Goal: Task Accomplishment & Management: Manage account settings

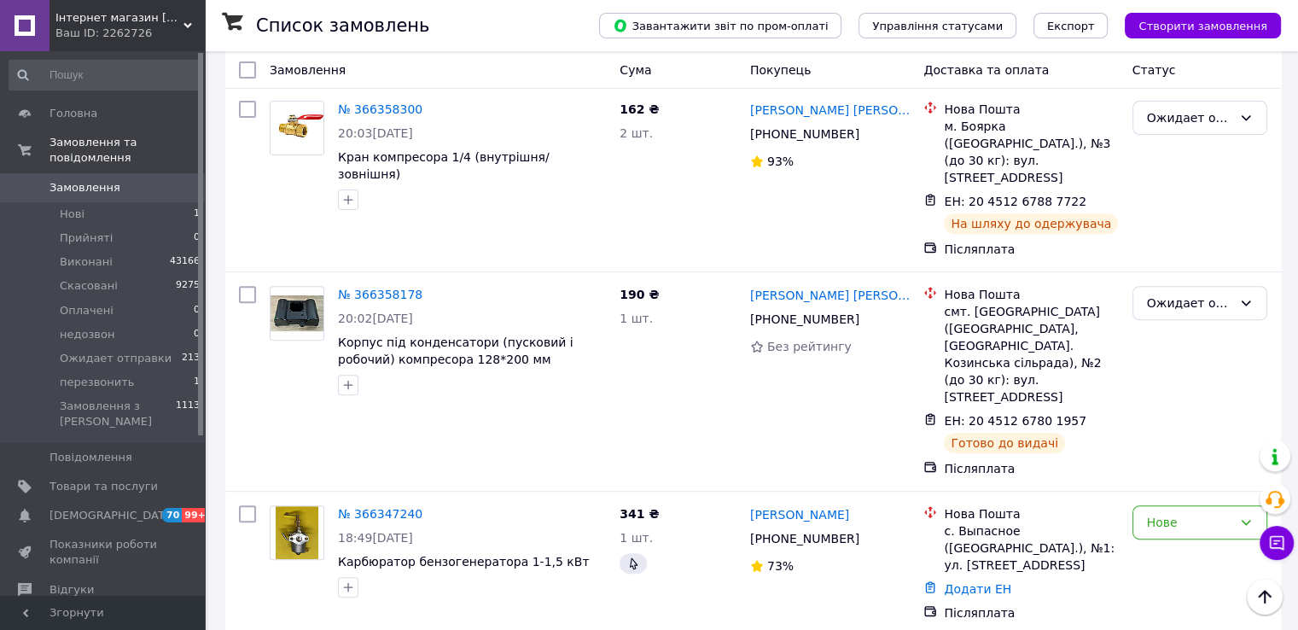
scroll to position [597, 0]
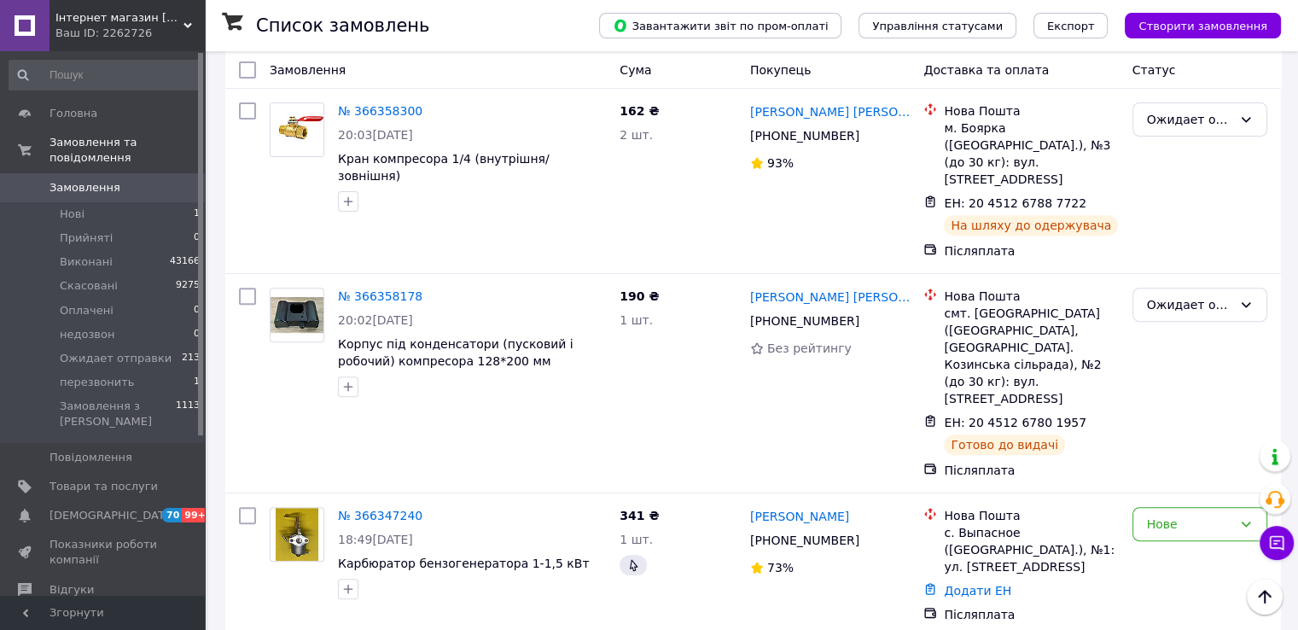
click at [114, 180] on span "Замовлення" at bounding box center [104, 187] width 108 height 15
click at [97, 202] on li "Нові 1" at bounding box center [105, 214] width 210 height 24
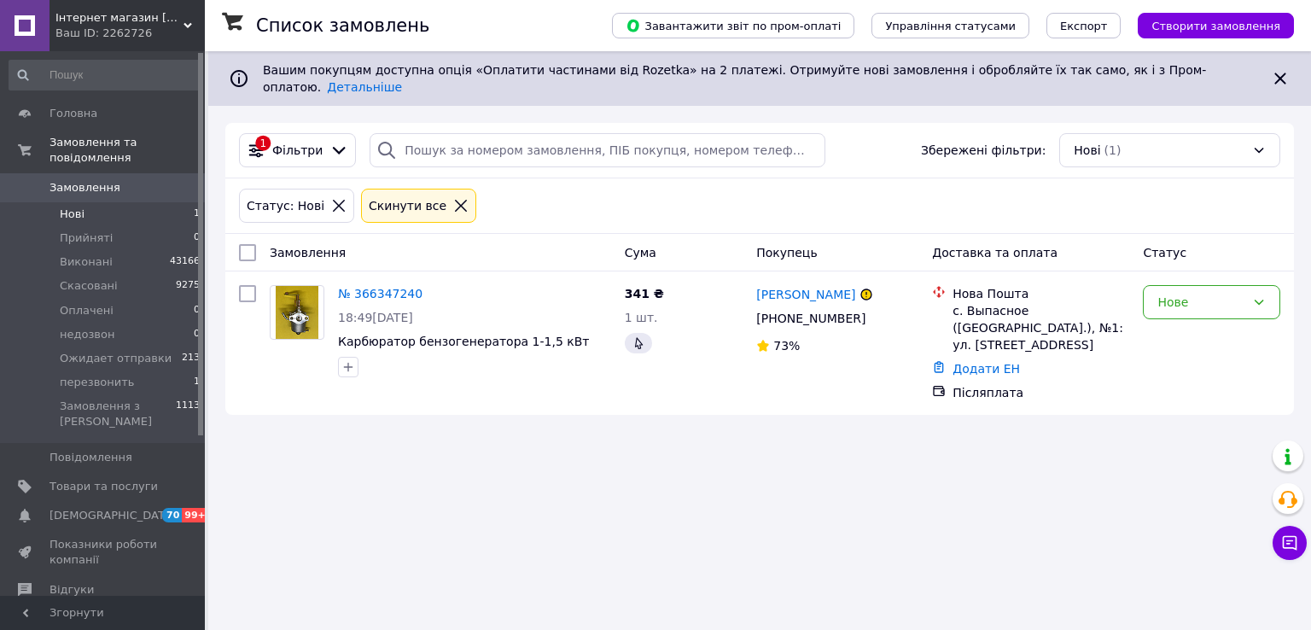
click at [68, 180] on span "Замовлення" at bounding box center [85, 187] width 71 height 15
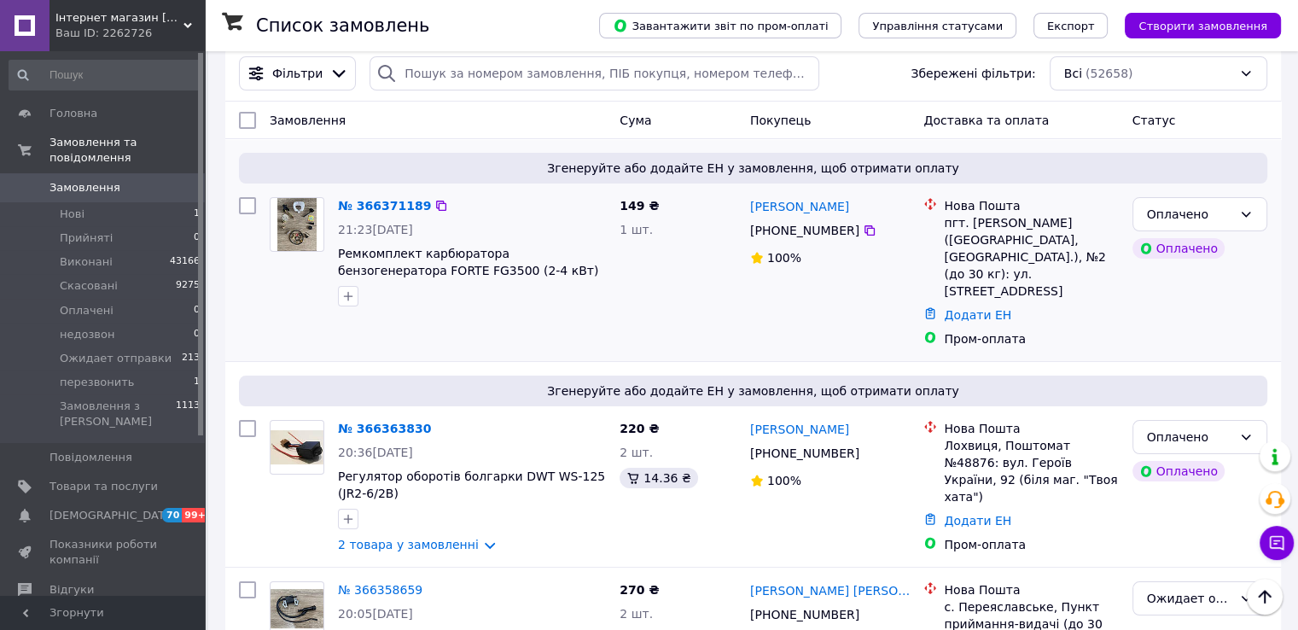
scroll to position [85, 0]
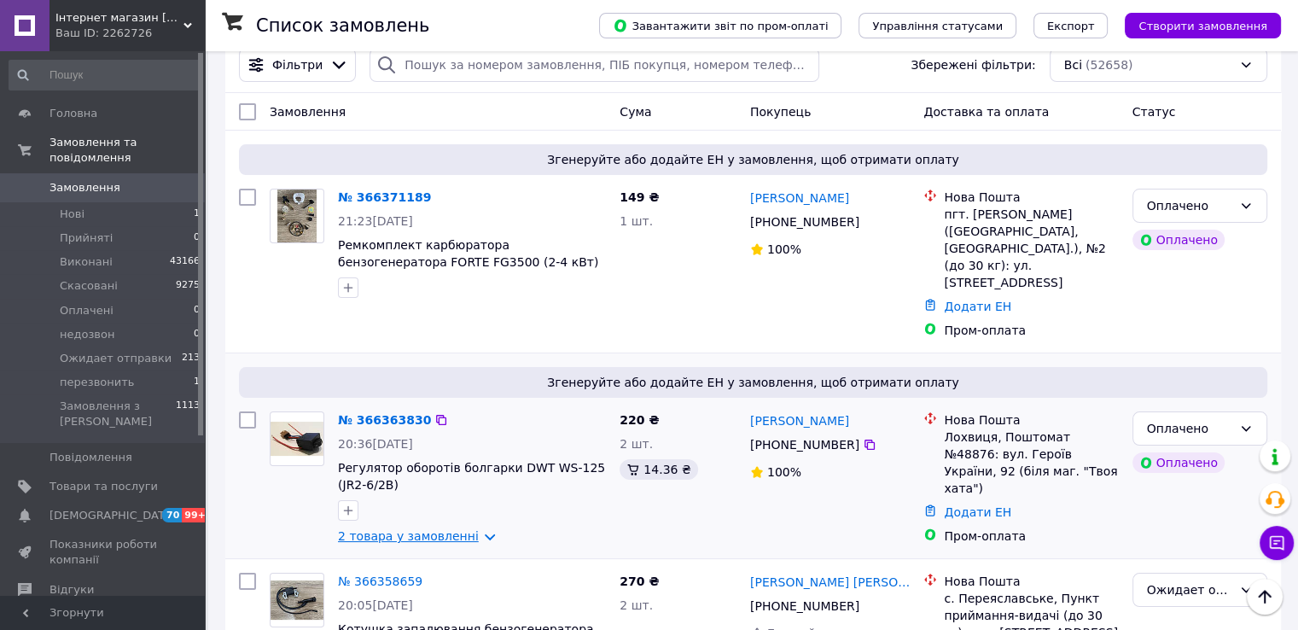
click at [429, 529] on link "2 товара у замовленні" at bounding box center [408, 536] width 141 height 14
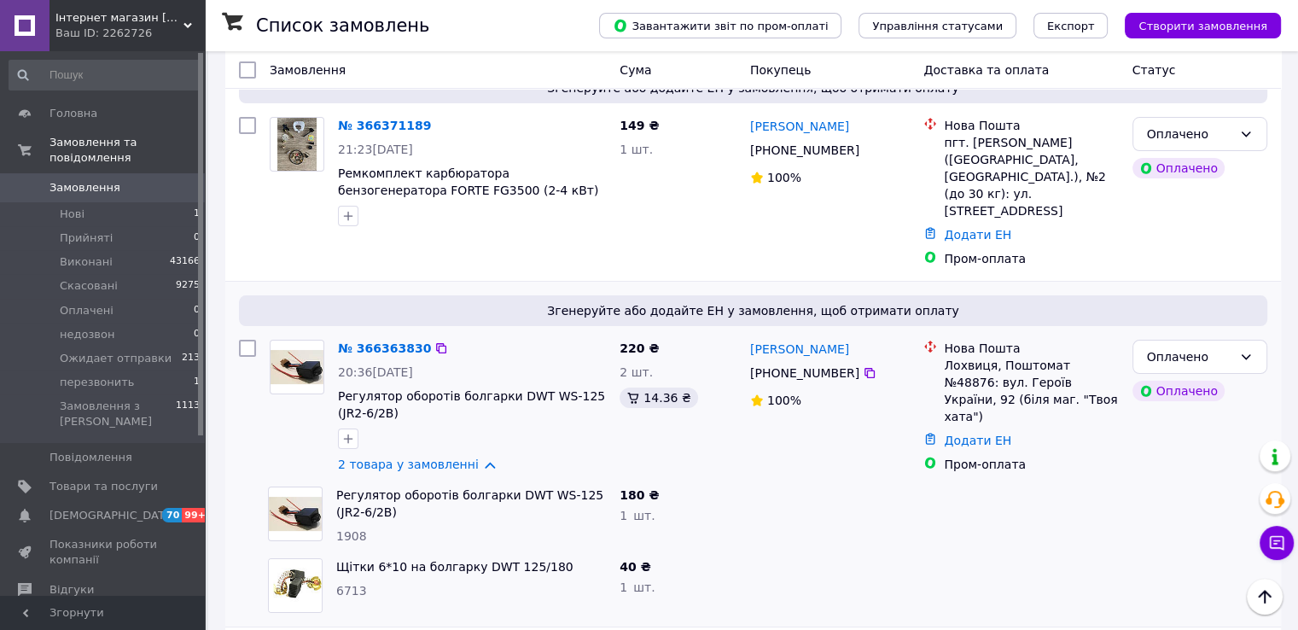
scroll to position [256, 0]
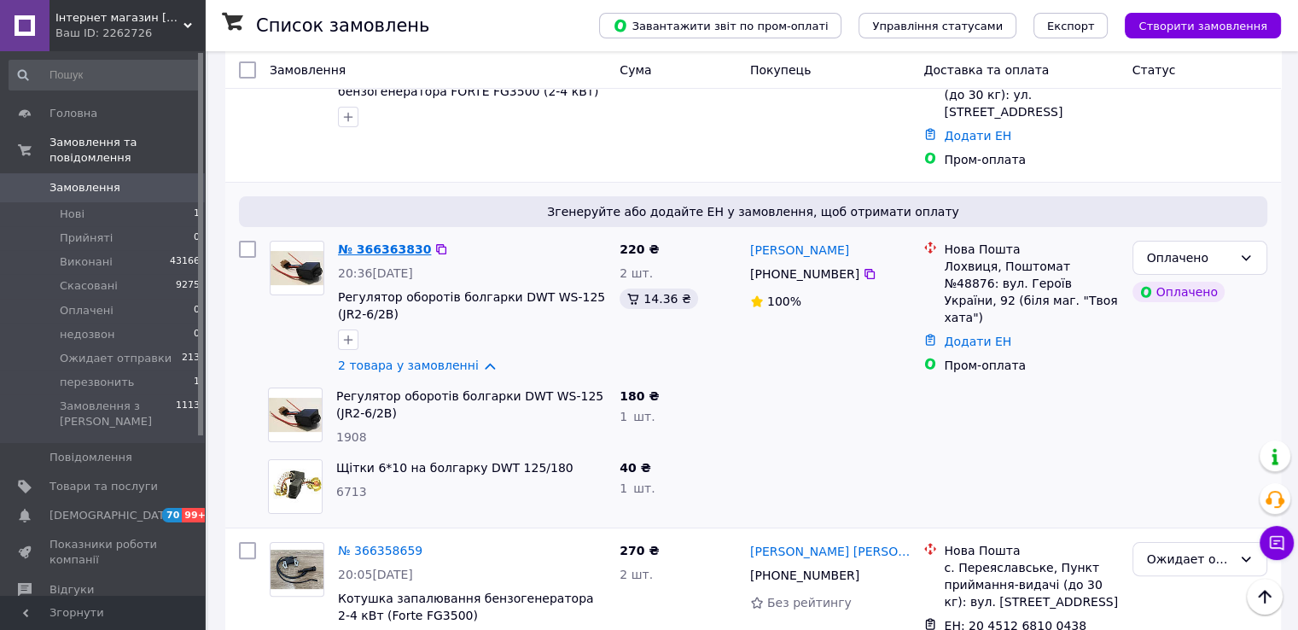
click at [359, 242] on link "№ 366363830" at bounding box center [384, 249] width 93 height 14
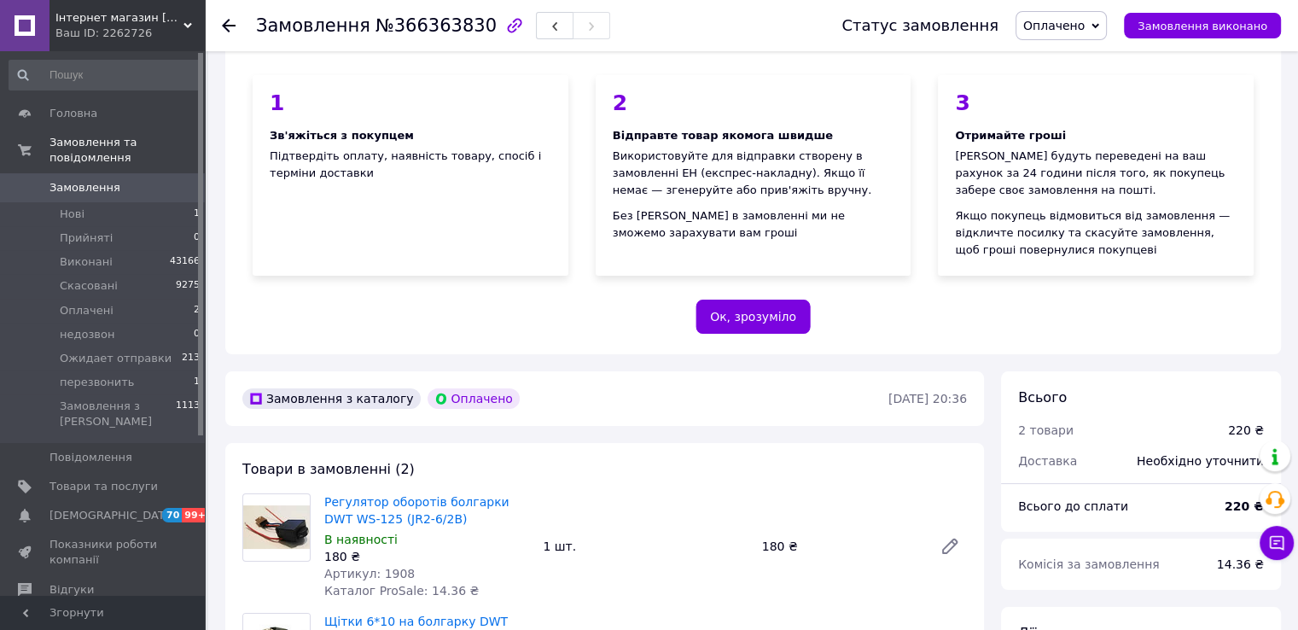
scroll to position [341, 0]
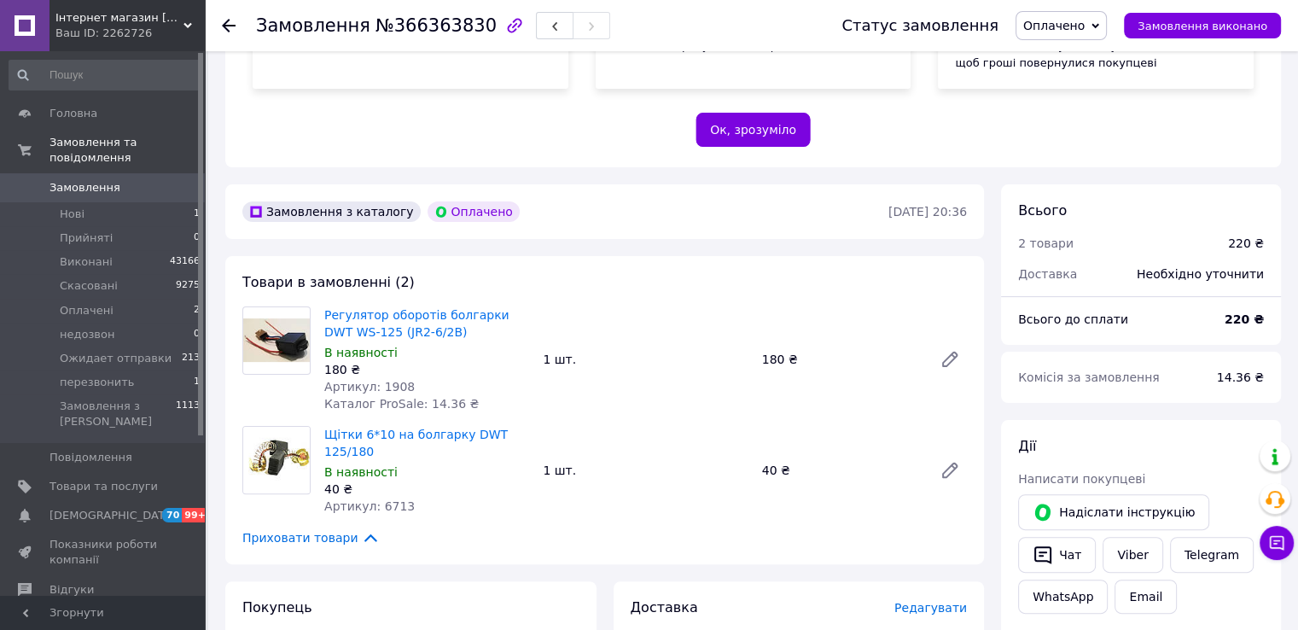
click at [105, 180] on span "Замовлення" at bounding box center [85, 187] width 71 height 15
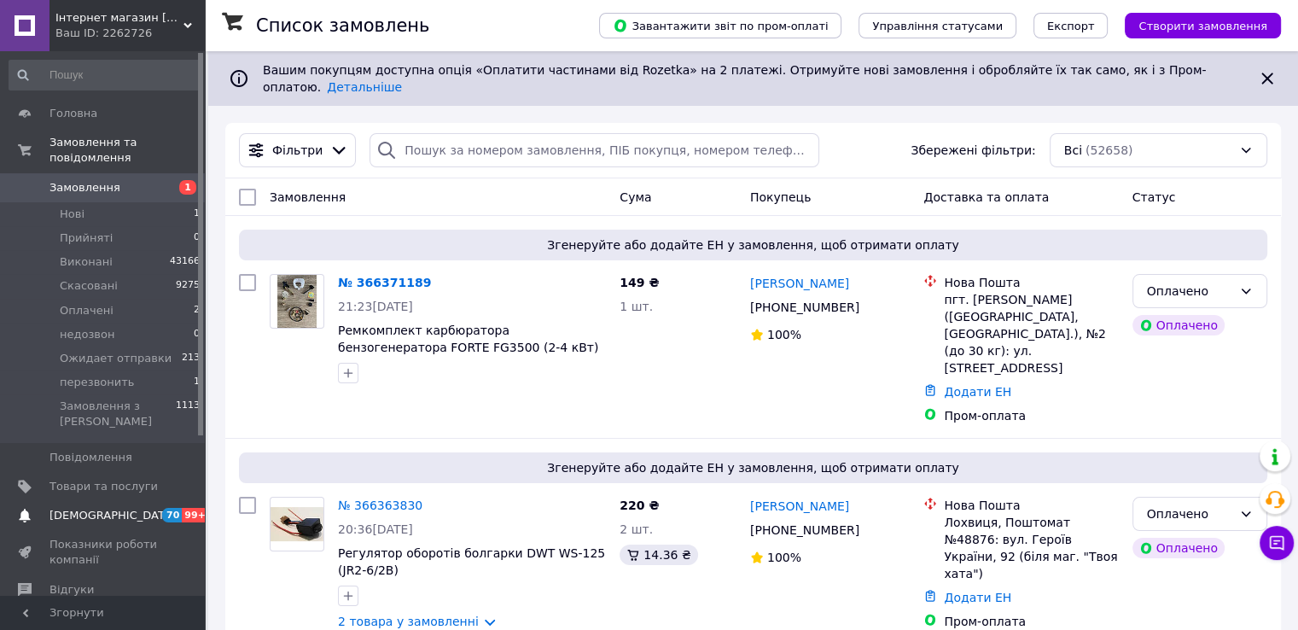
click at [102, 508] on span "[DEMOGRAPHIC_DATA]" at bounding box center [113, 515] width 126 height 15
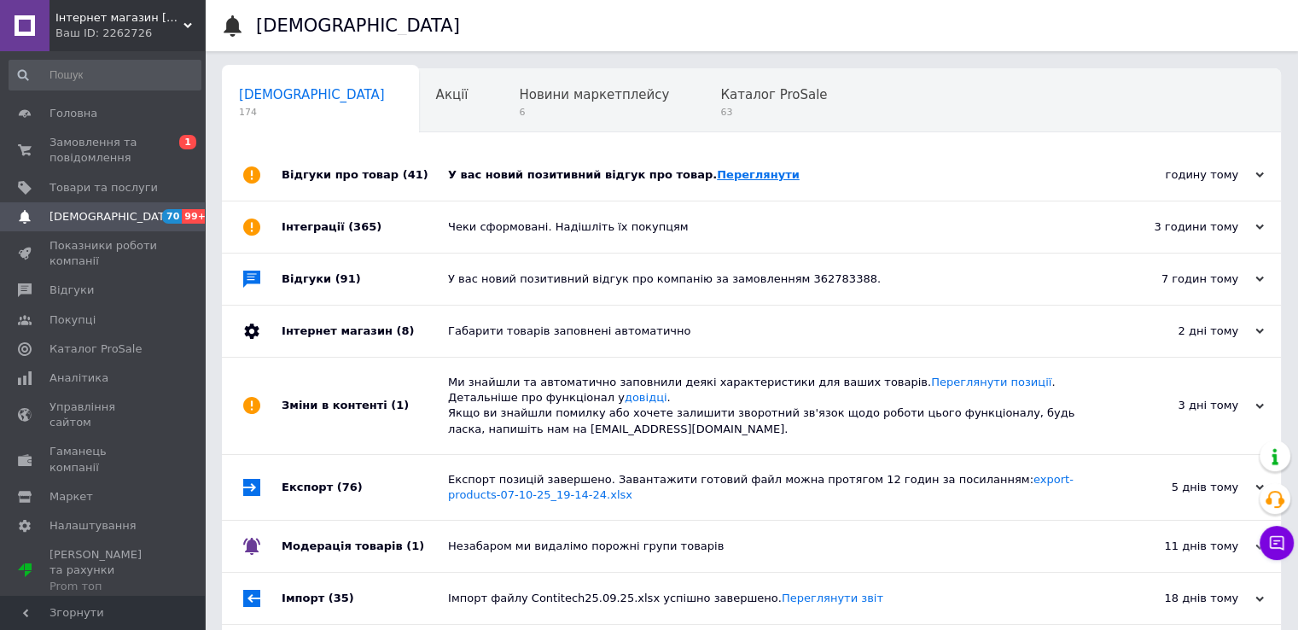
click at [731, 174] on link "Переглянути" at bounding box center [758, 174] width 83 height 13
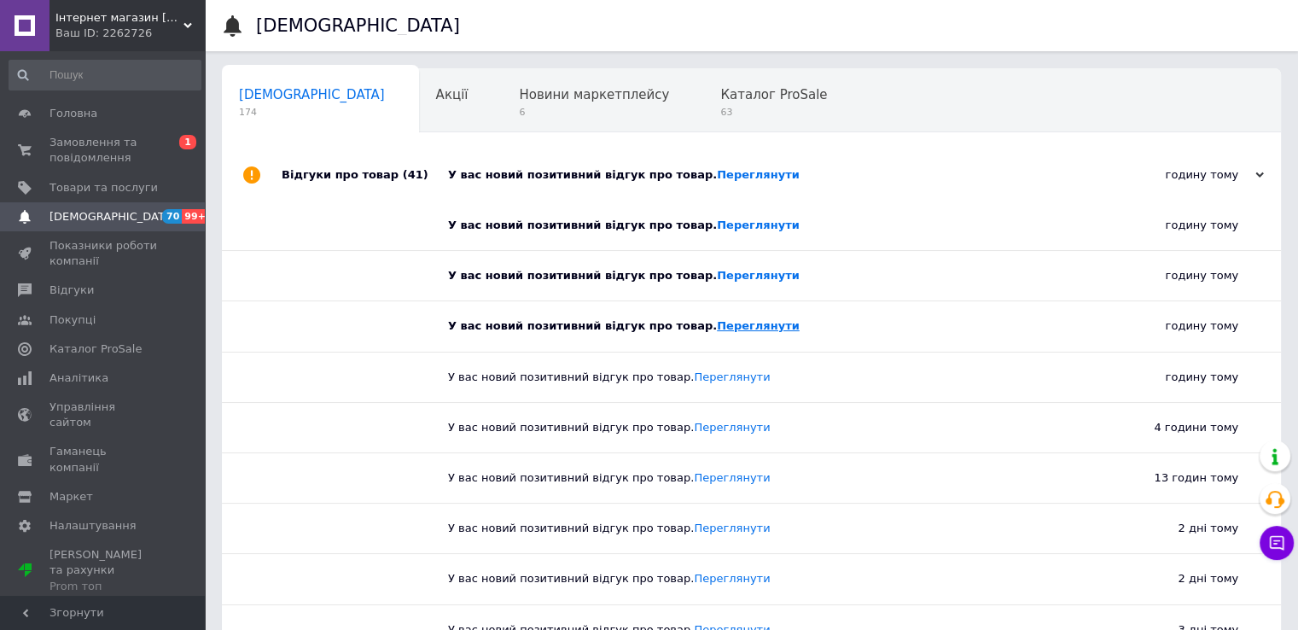
click at [719, 332] on link "Переглянути" at bounding box center [758, 325] width 83 height 13
click at [108, 145] on span "Замовлення та повідомлення" at bounding box center [104, 150] width 108 height 31
